Goal: Navigation & Orientation: Find specific page/section

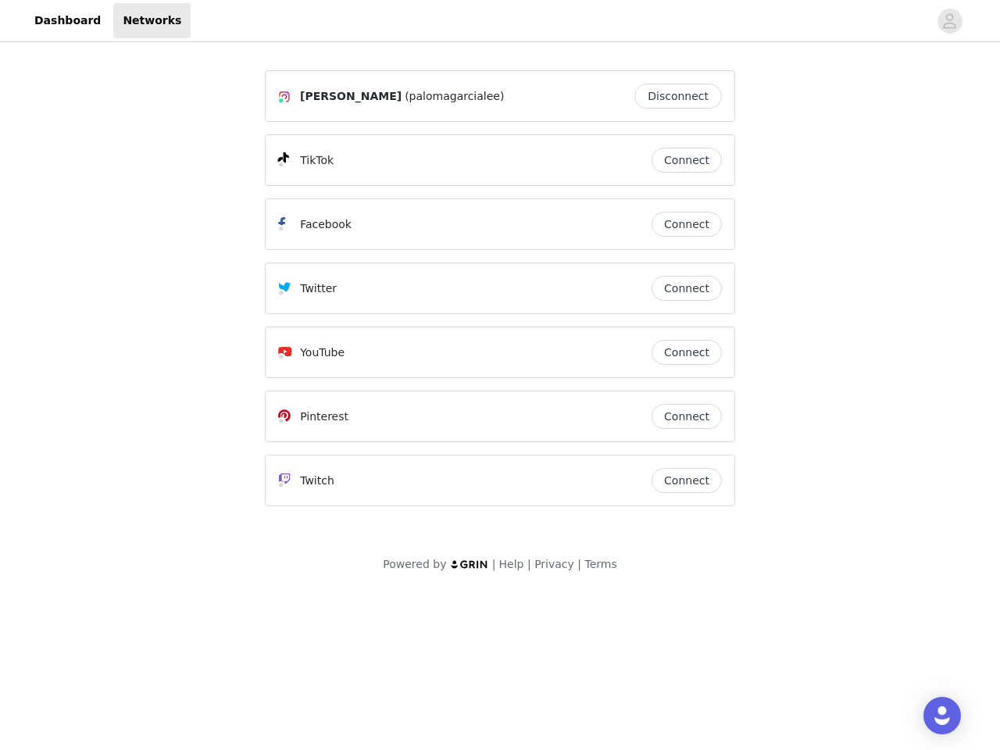
click at [500, 295] on div "Twitter" at bounding box center [464, 288] width 373 height 19
click at [500, 21] on div at bounding box center [559, 20] width 737 height 35
click at [950, 21] on icon "avatar" at bounding box center [949, 21] width 15 height 25
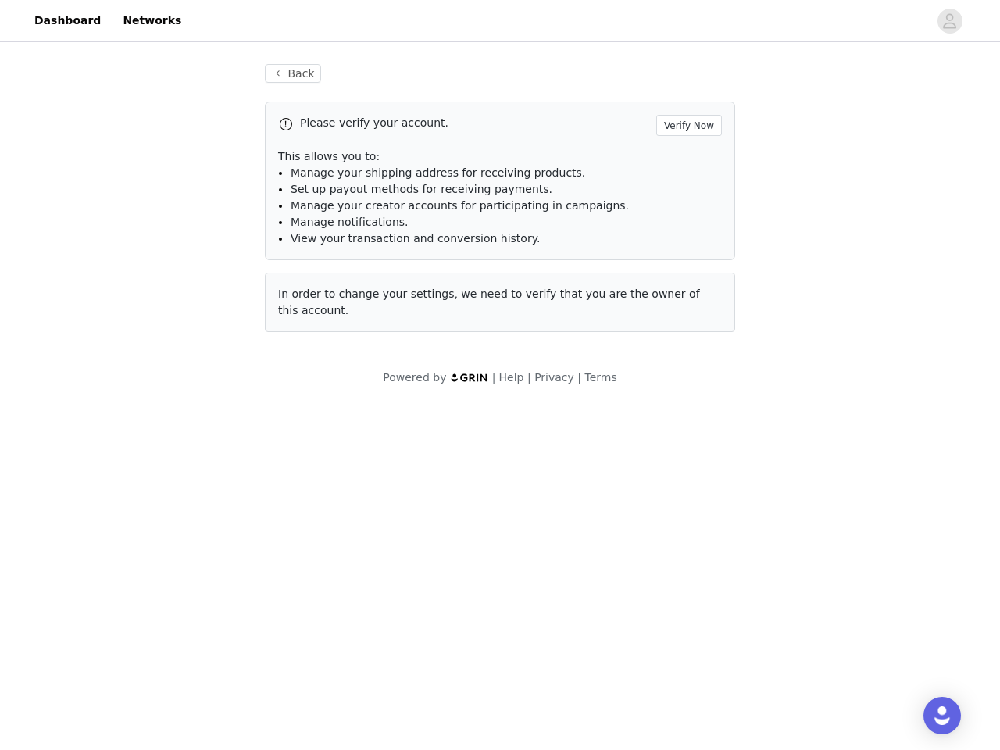
click at [682, 96] on div "Back Please verify your account. Verify Now This allows you to: Manage your shi…" at bounding box center [500, 197] width 508 height 305
click at [686, 160] on p "This allows you to:" at bounding box center [500, 156] width 444 height 16
